Goal: Entertainment & Leisure: Consume media (video, audio)

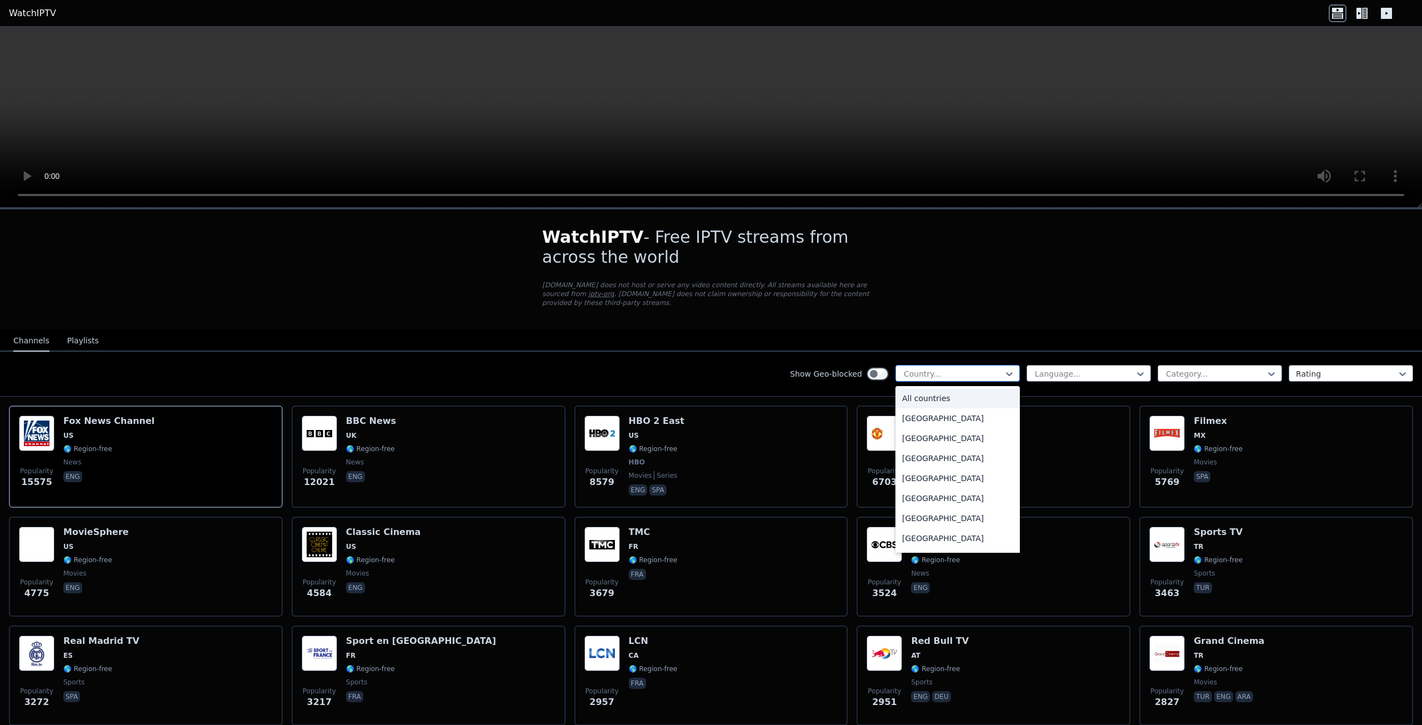
click at [961, 365] on div "Country..." at bounding box center [957, 373] width 124 height 17
click at [934, 522] on div "[GEOGRAPHIC_DATA]" at bounding box center [957, 527] width 124 height 20
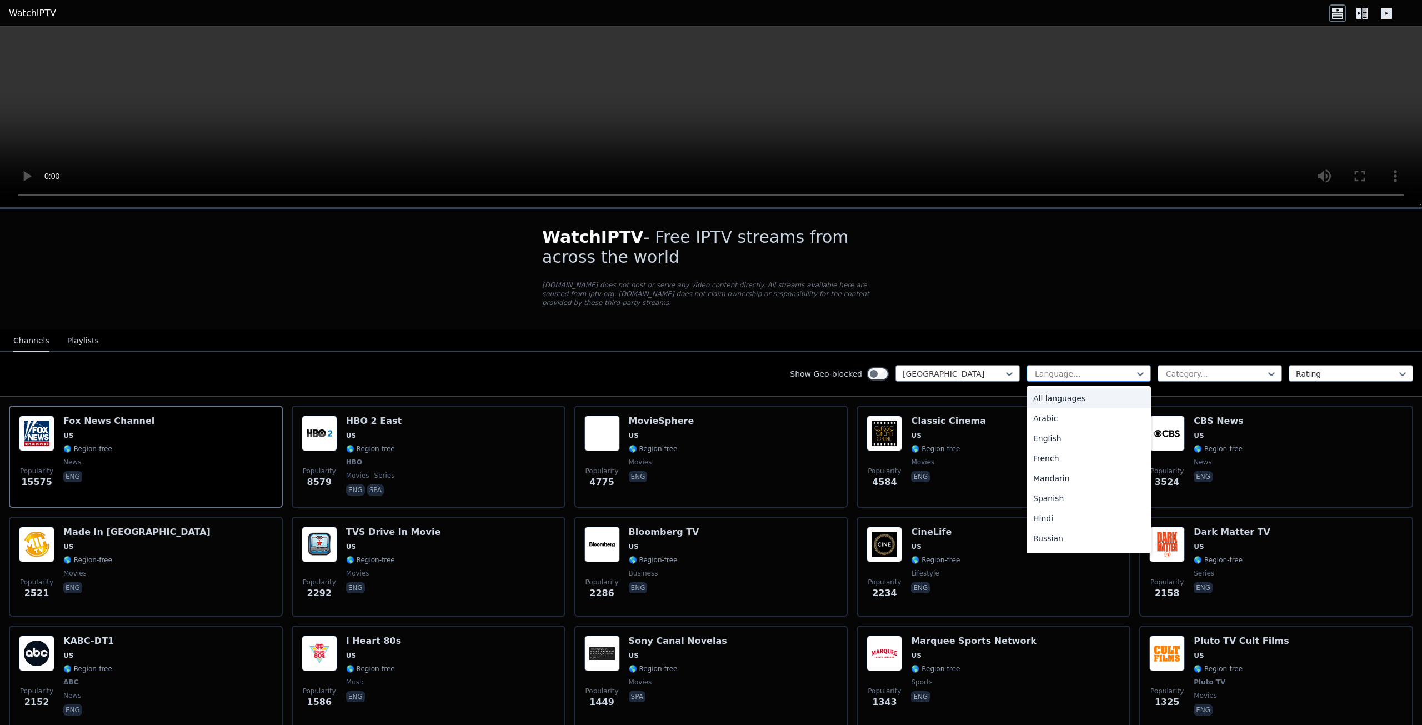
click at [1062, 368] on div at bounding box center [1084, 373] width 101 height 11
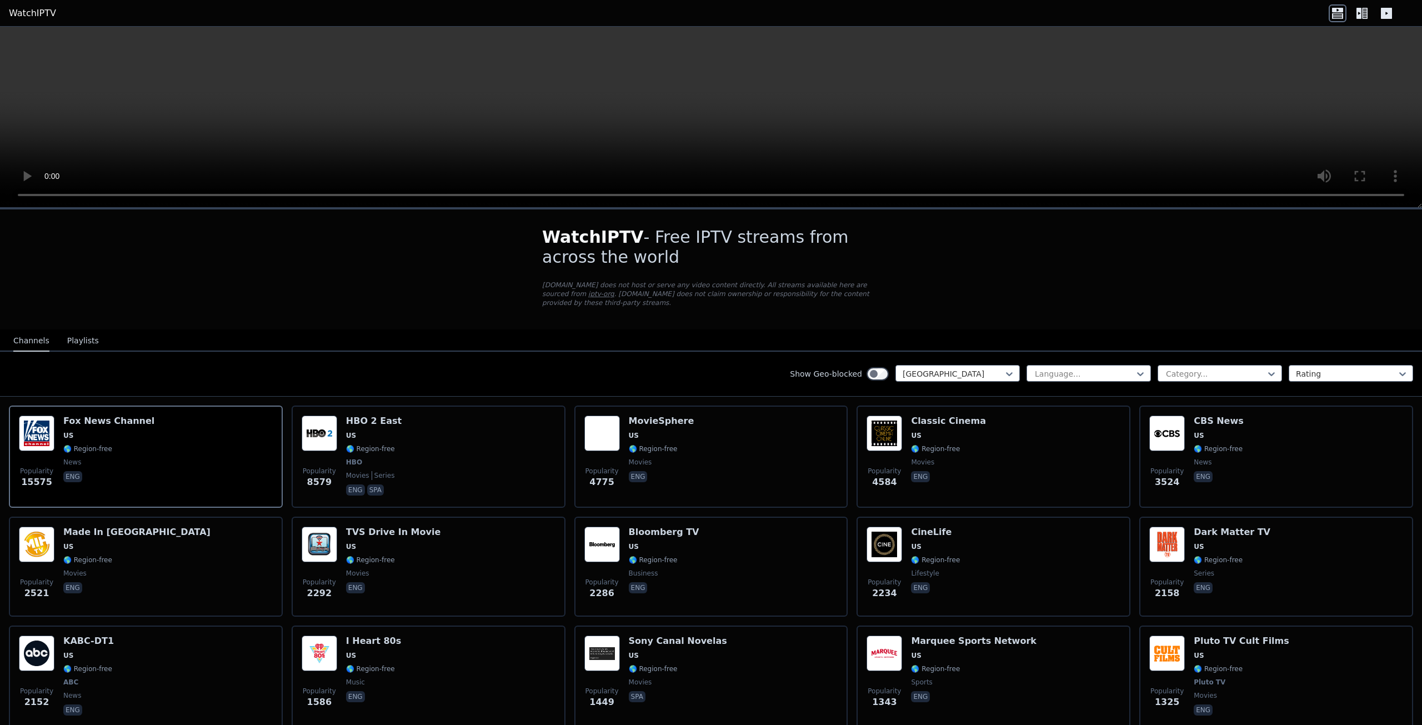
drag, startPoint x: 1102, startPoint y: 302, endPoint x: 1208, endPoint y: 343, distance: 113.8
click at [1215, 368] on div at bounding box center [1215, 373] width 101 height 11
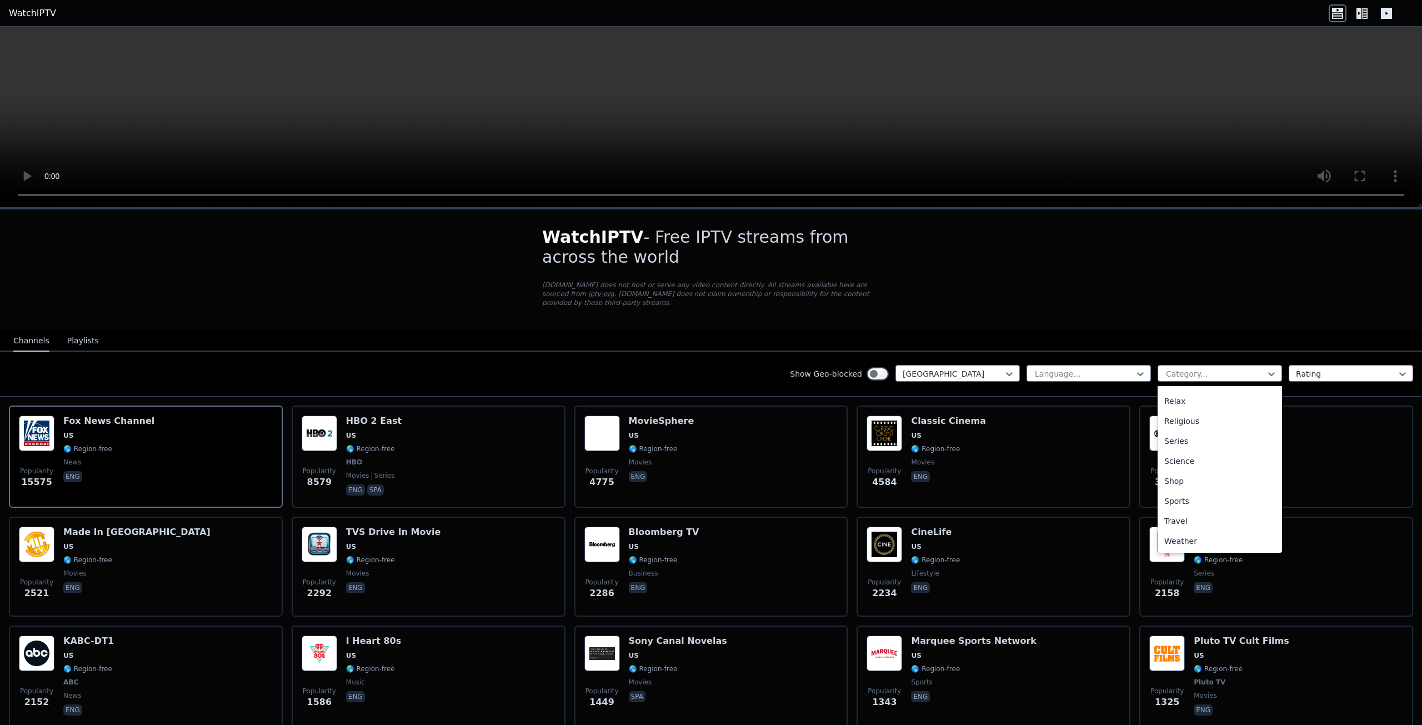
scroll to position [378, 0]
click at [1208, 490] on div "Sports" at bounding box center [1220, 500] width 124 height 20
